Goal: Transaction & Acquisition: Purchase product/service

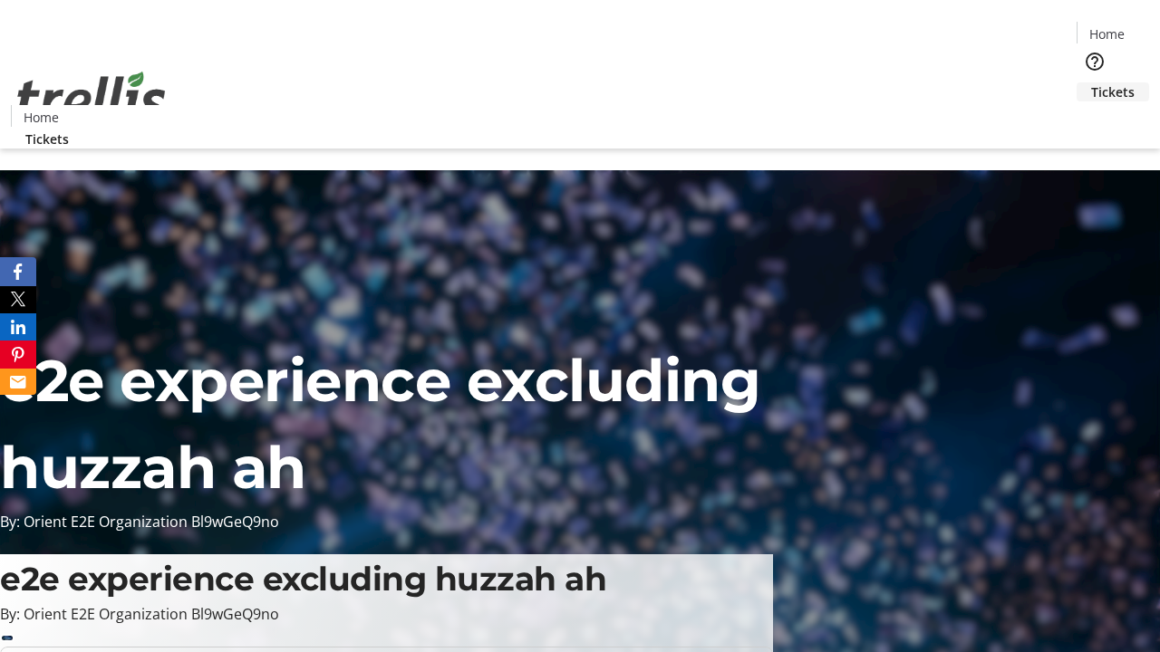
click at [1091, 82] on span "Tickets" at bounding box center [1112, 91] width 43 height 19
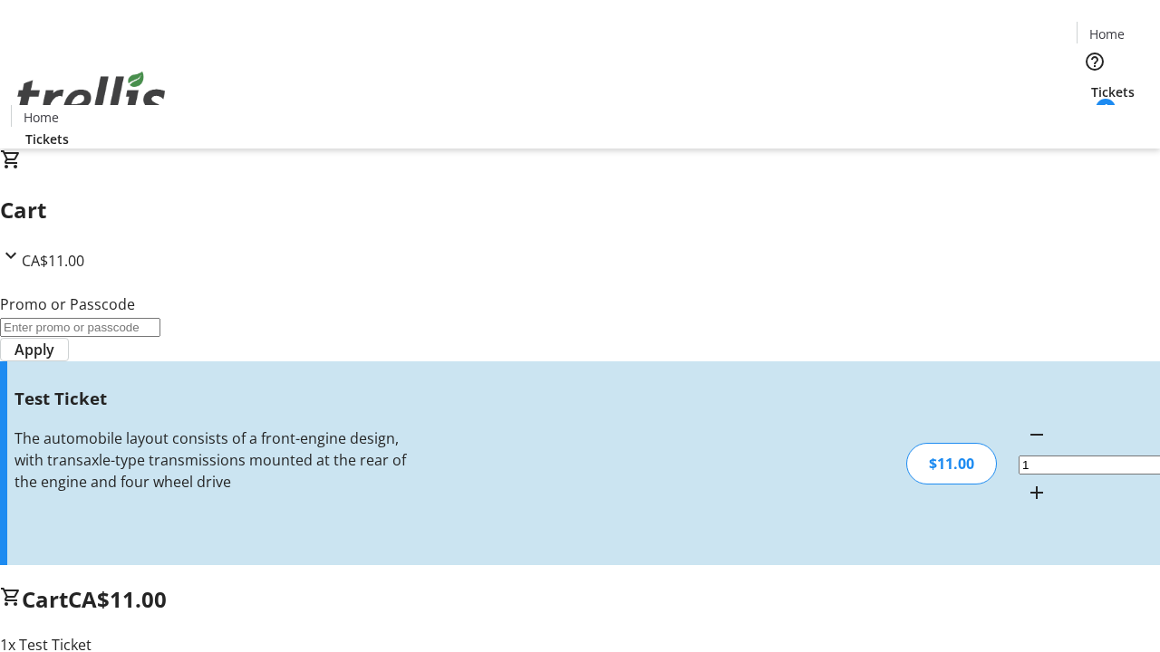
type input "UNLOCK"
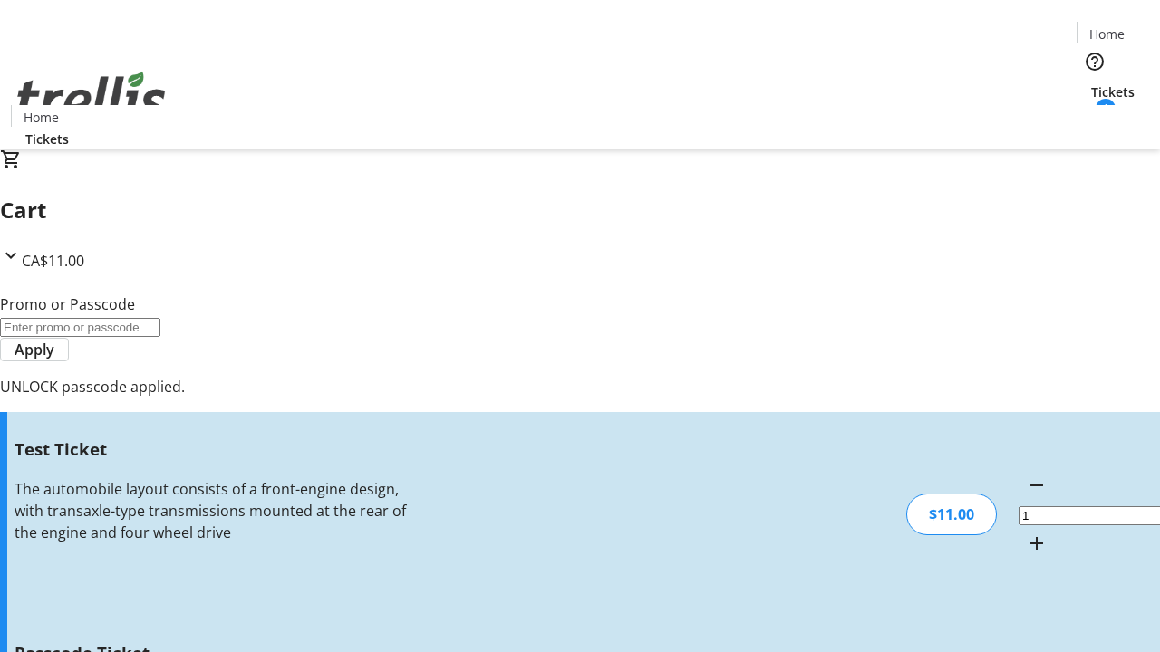
type input "5"
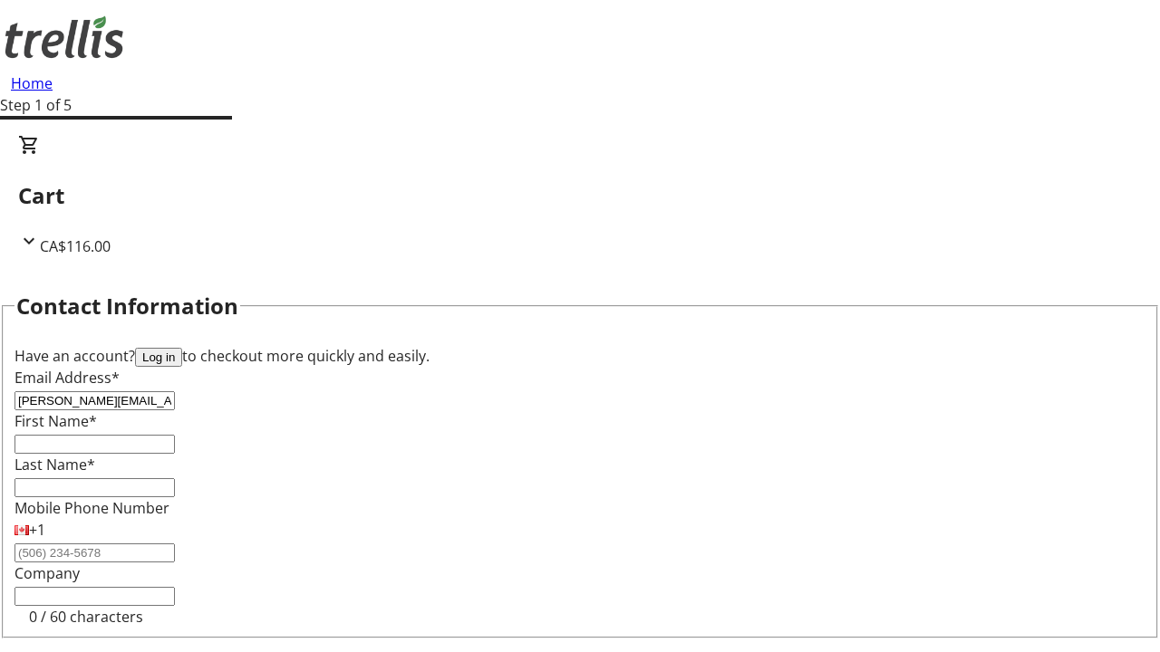
type input "[PERSON_NAME][EMAIL_ADDRESS][DOMAIN_NAME]"
type input "[PERSON_NAME]"
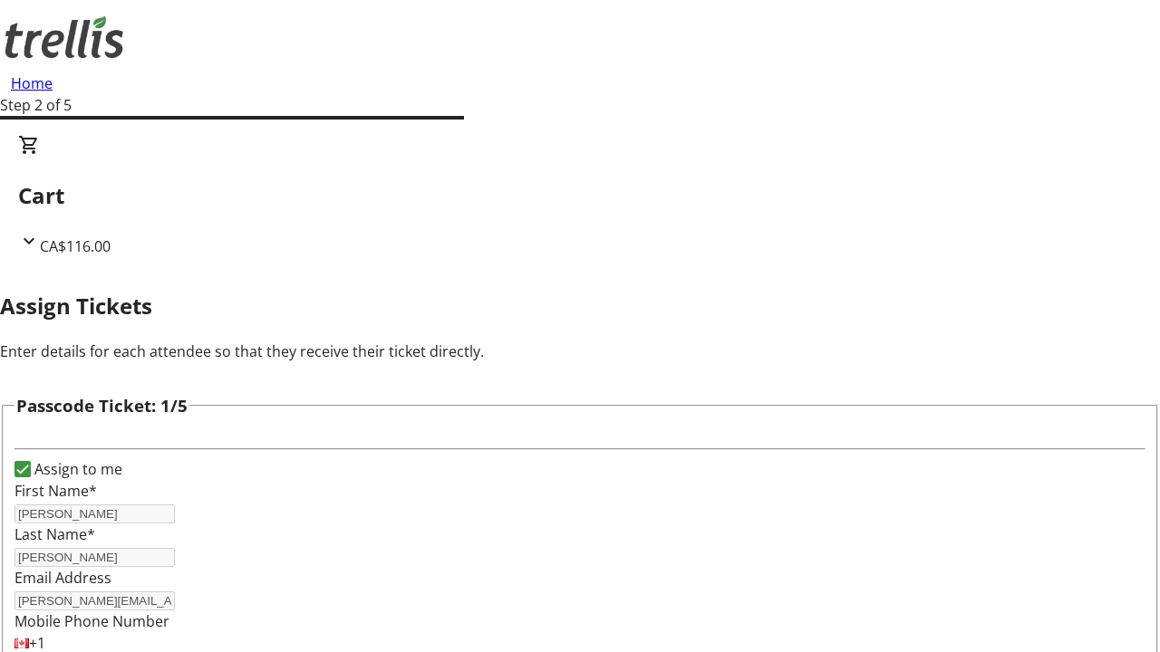
type input "[PERSON_NAME]"
type input "Keebler"
type input "[PERSON_NAME]"
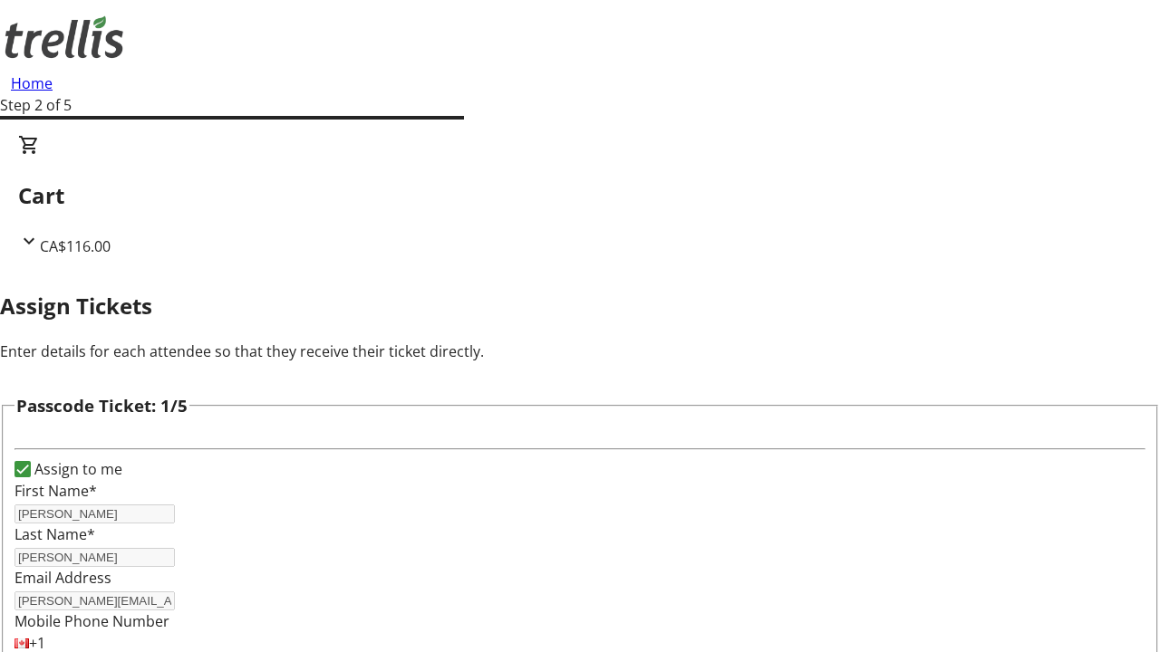
scroll to position [1763, 0]
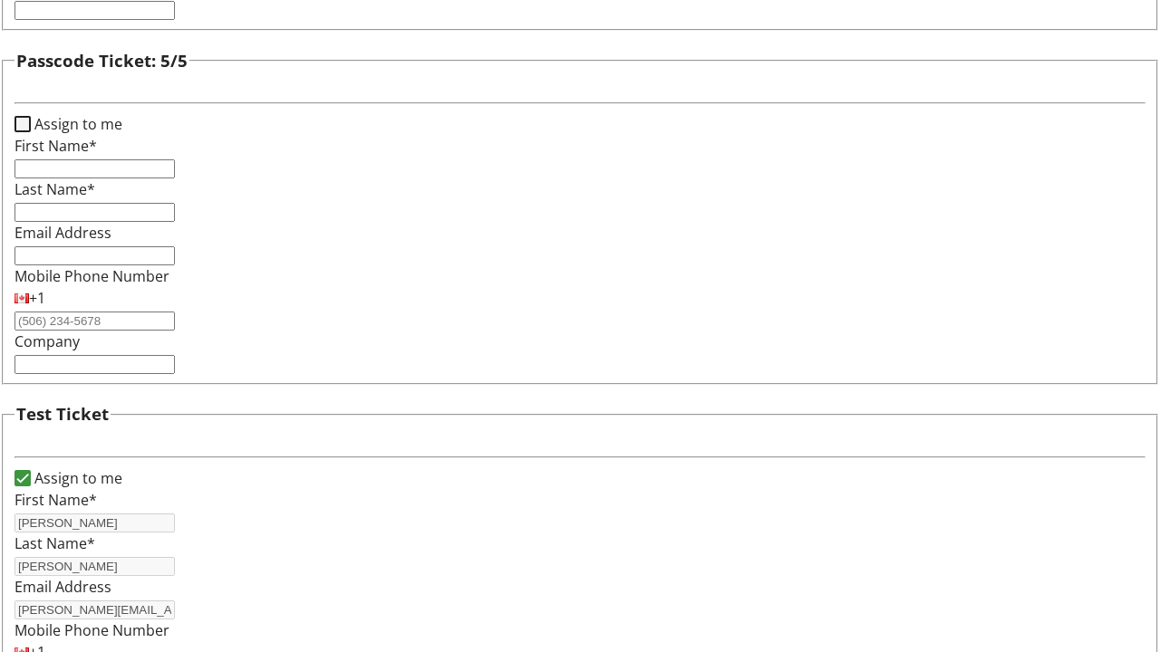
type input "[PERSON_NAME]"
click at [31, 132] on input "Assign to me" at bounding box center [22, 124] width 16 height 16
checkbox input "true"
type input "[PERSON_NAME]"
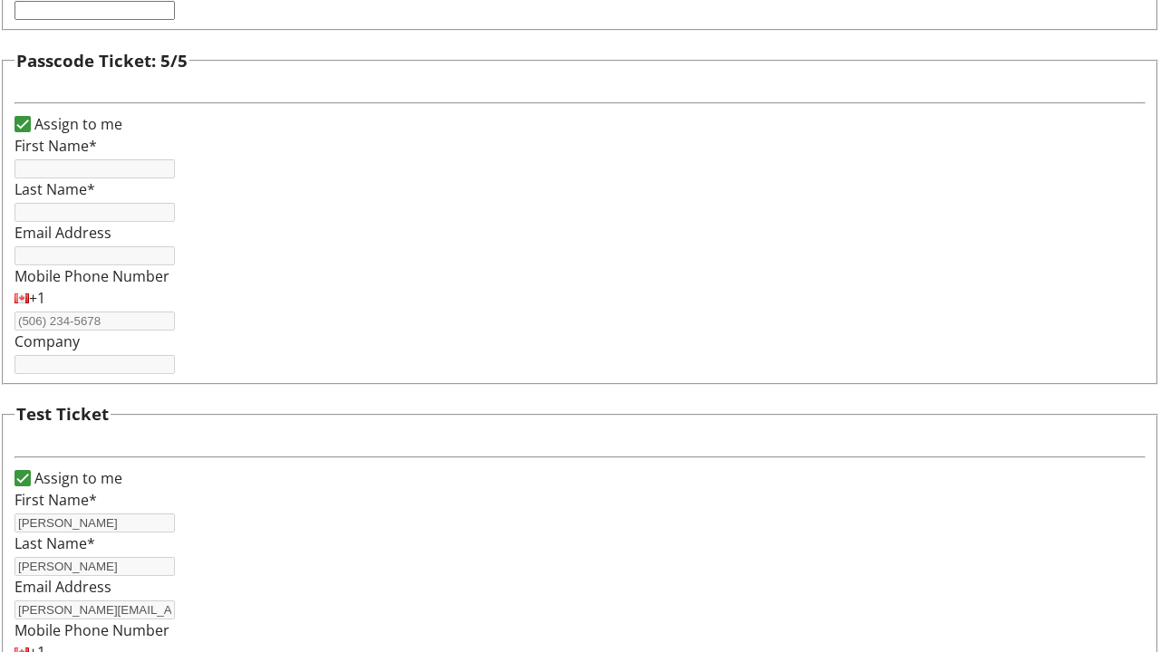
type input "[PERSON_NAME]"
type input "[PERSON_NAME][EMAIL_ADDRESS][DOMAIN_NAME]"
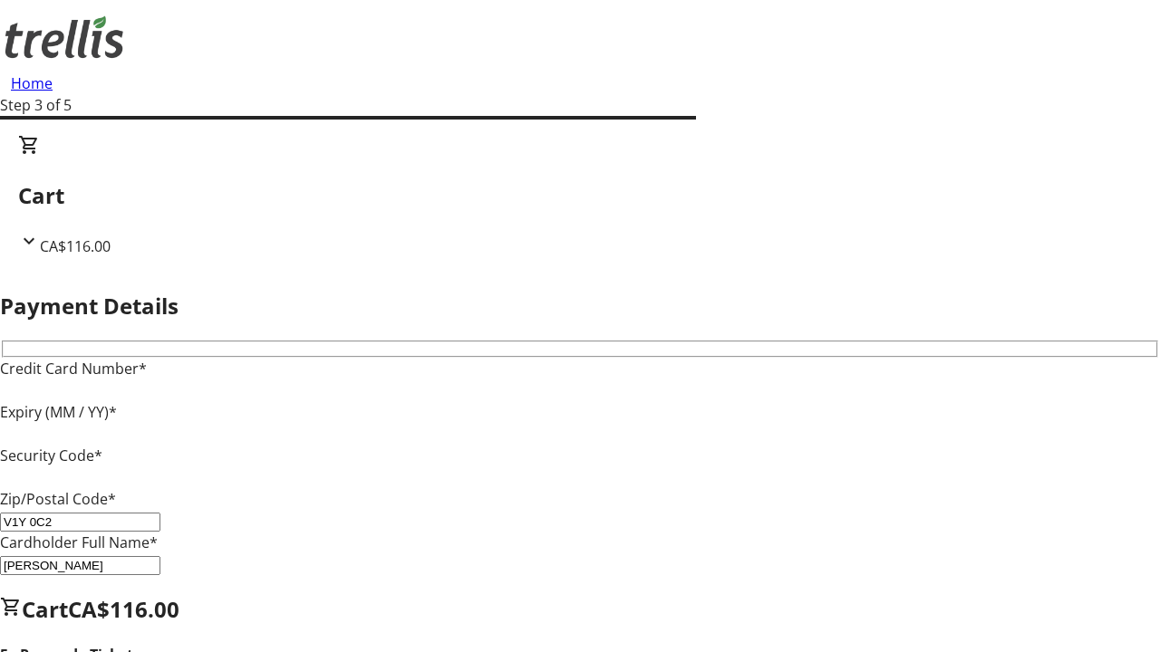
type input "V1Y 0C2"
